Goal: Transaction & Acquisition: Register for event/course

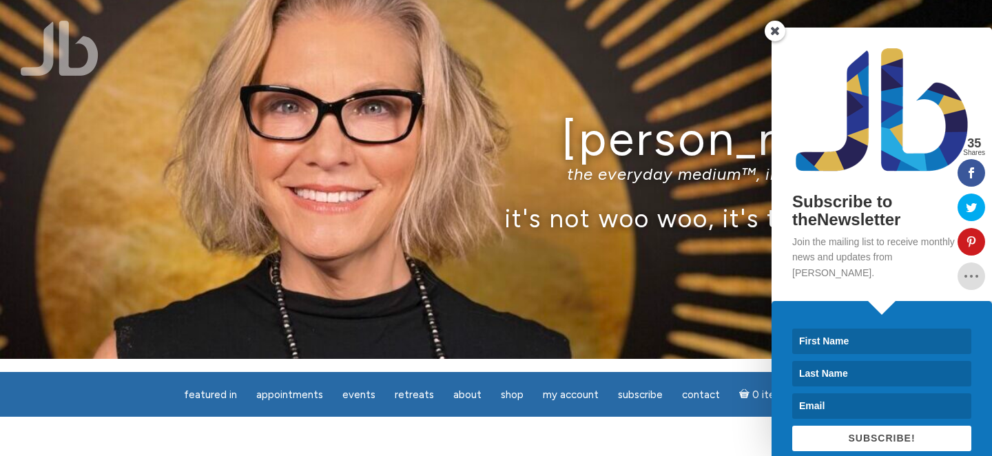
scroll to position [15, 0]
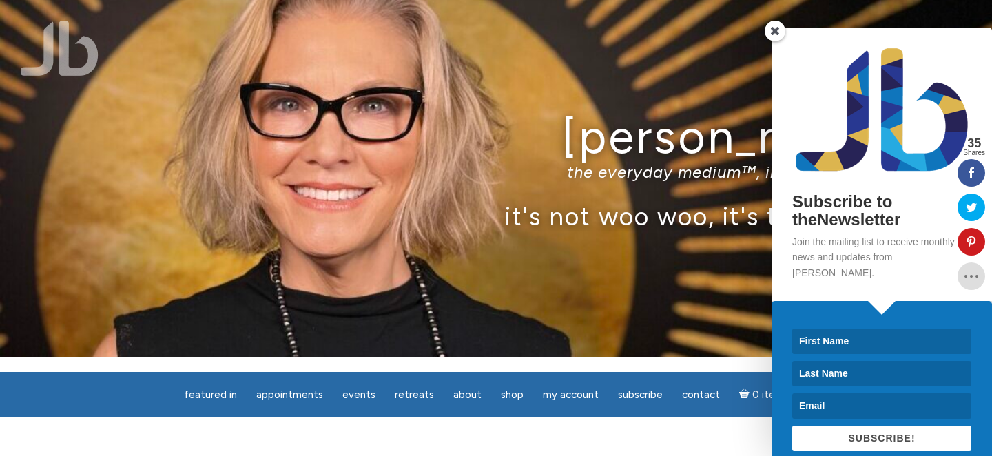
click at [821, 331] on input at bounding box center [882, 342] width 179 height 26
type input "Lolita"
type input "Bixon"
type input "lolitabixon@hotmail.com"
click at [839, 426] on button "SUBSCRIBE!" at bounding box center [882, 439] width 179 height 26
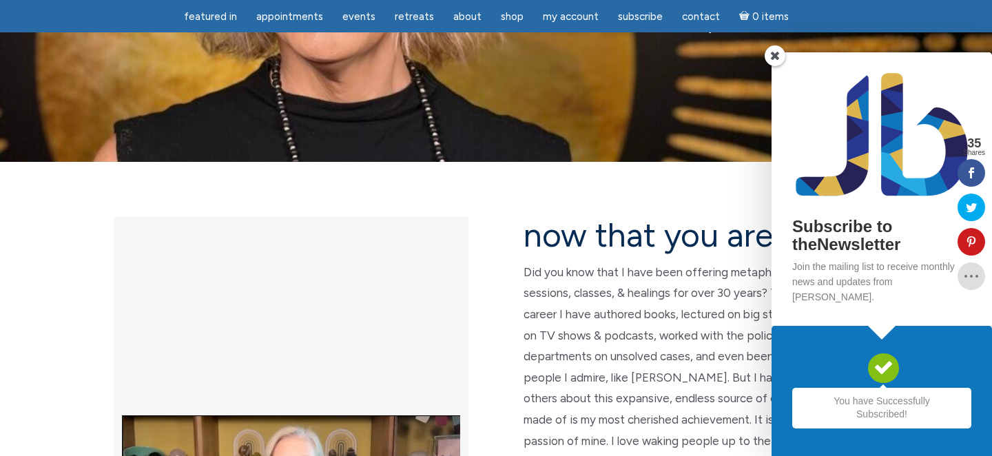
scroll to position [214, 0]
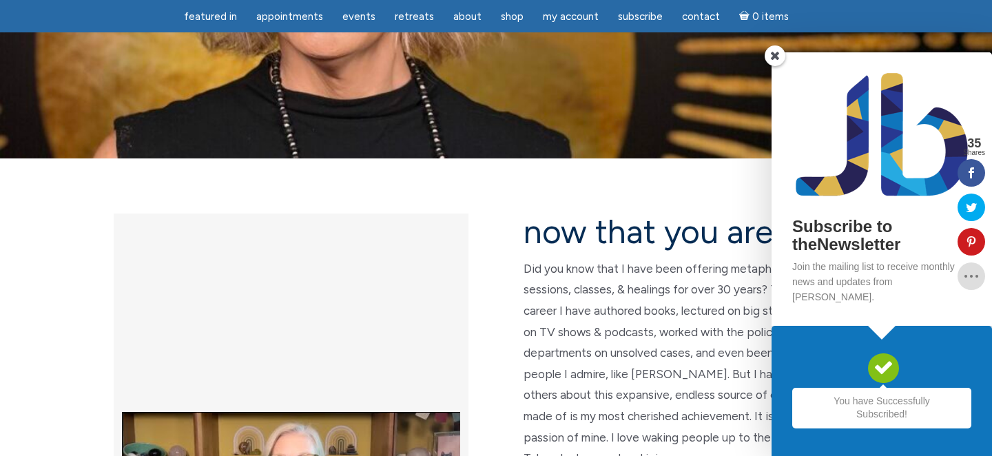
click at [777, 66] on span at bounding box center [775, 55] width 21 height 21
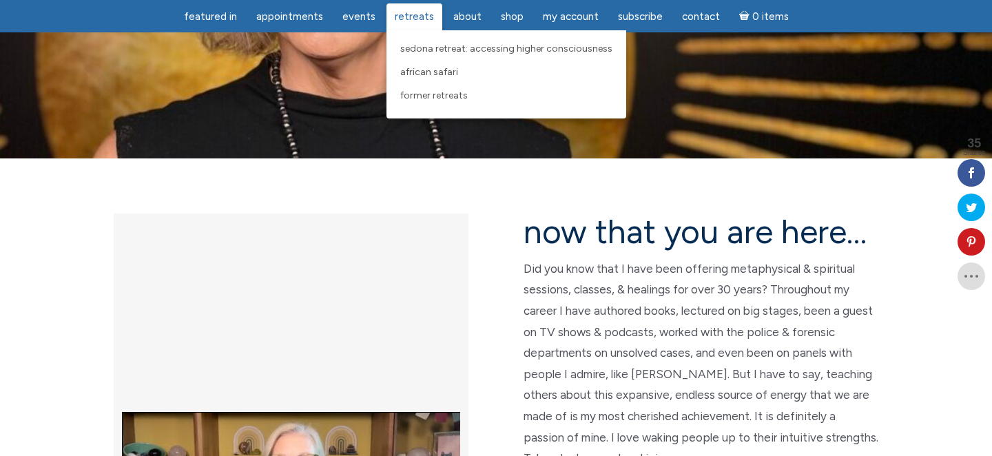
click at [413, 18] on span "Retreats" at bounding box center [414, 16] width 39 height 12
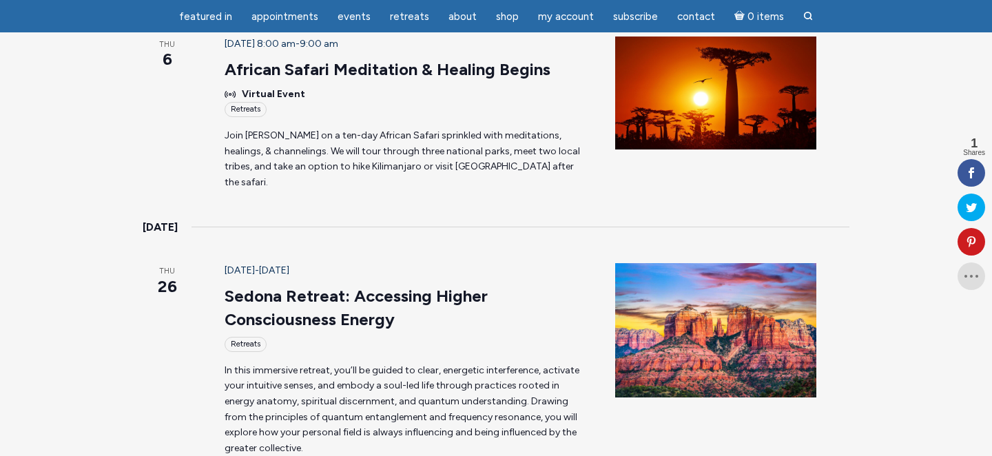
scroll to position [526, 0]
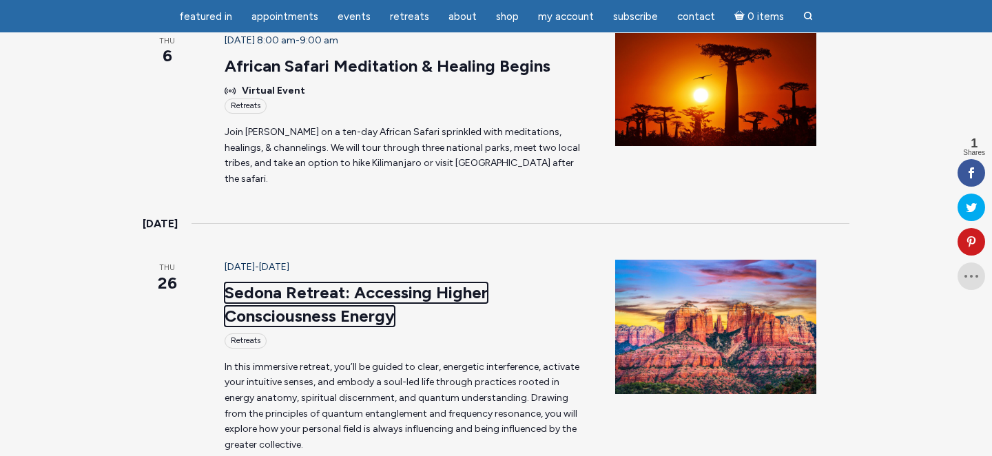
click at [386, 283] on link "Sedona Retreat: Accessing Higher Consciousness Energy" at bounding box center [356, 305] width 263 height 44
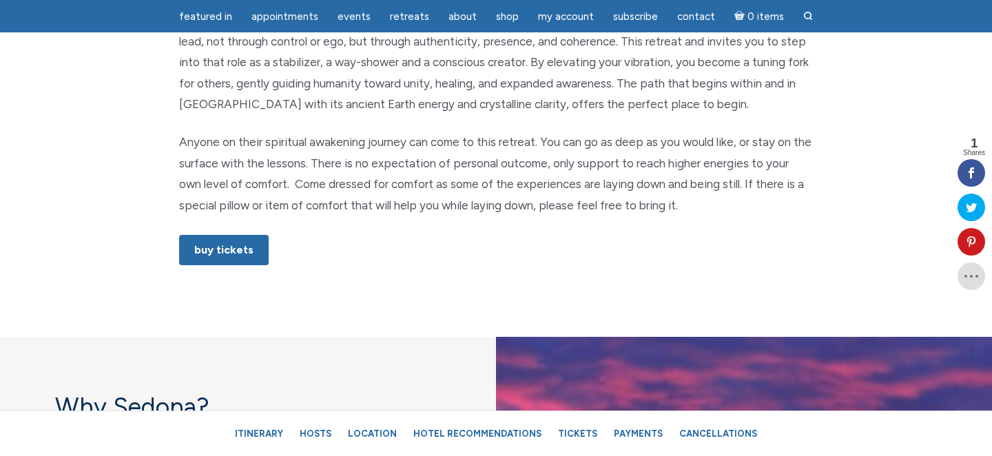
scroll to position [840, 0]
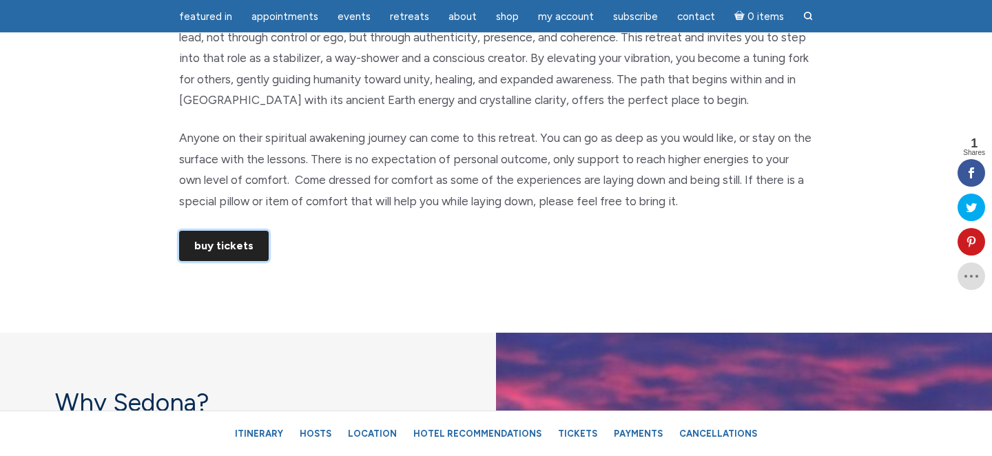
click at [241, 245] on link "Buy Tickets" at bounding box center [224, 246] width 90 height 30
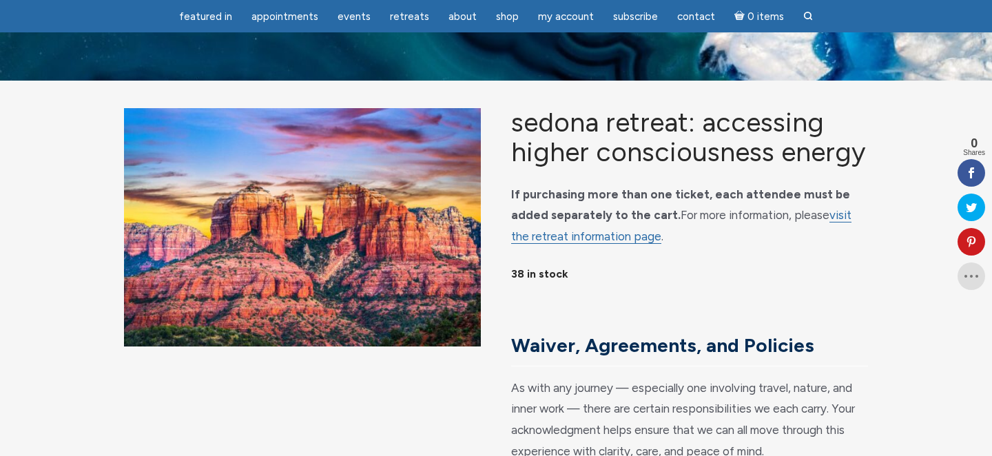
scroll to position [30, 0]
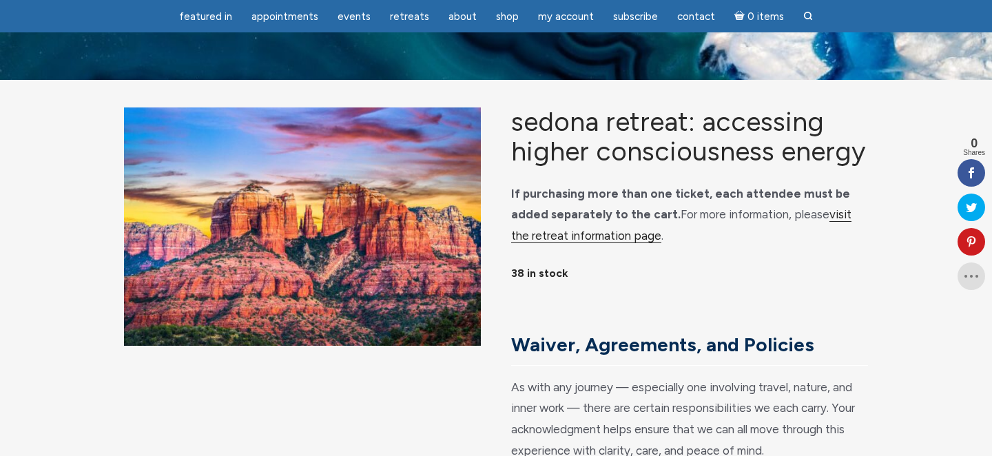
click at [558, 243] on link "visit the retreat information page" at bounding box center [681, 225] width 340 height 36
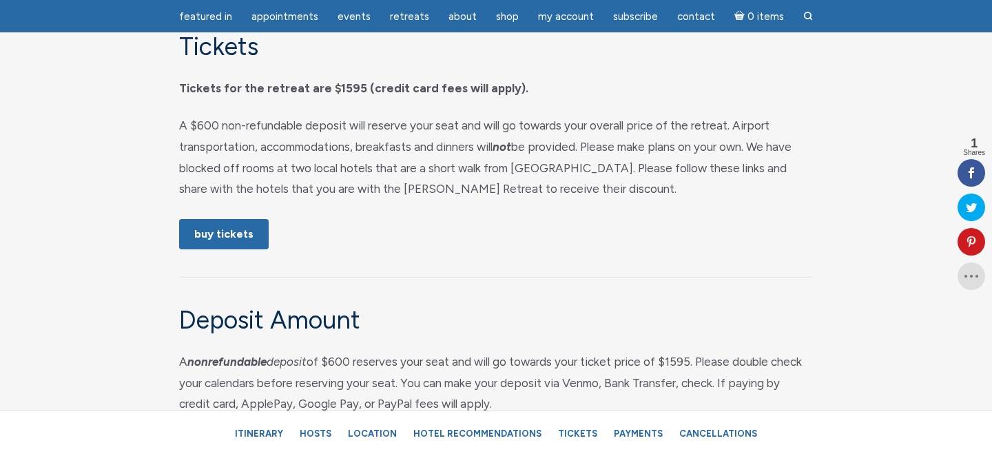
scroll to position [6639, 0]
